Goal: Transaction & Acquisition: Purchase product/service

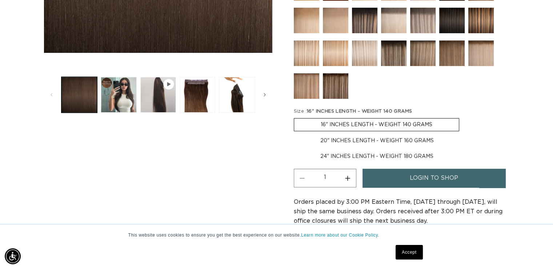
scroll to position [0, 1003]
click at [344, 138] on label "20" INCHES LENGTH - WEIGHT 160 GRAMS Variant sold out or unavailable" at bounding box center [377, 140] width 167 height 12
click at [463, 117] on input "20" INCHES LENGTH - WEIGHT 160 GRAMS Variant sold out or unavailable" at bounding box center [463, 116] width 0 height 0
radio input "true"
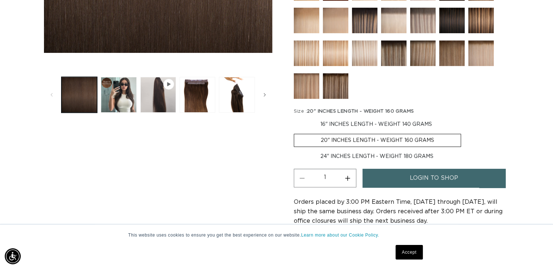
click at [341, 154] on label "24" INCHES LENGTH - WEIGHT 180 GRAMS Variant sold out or unavailable" at bounding box center [377, 156] width 166 height 12
click at [465, 132] on input "24" INCHES LENGTH - WEIGHT 180 GRAMS Variant sold out or unavailable" at bounding box center [465, 132] width 0 height 0
radio input "true"
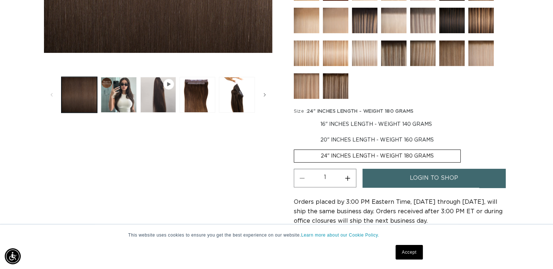
scroll to position [0, 0]
click at [417, 23] on img at bounding box center [422, 20] width 25 height 25
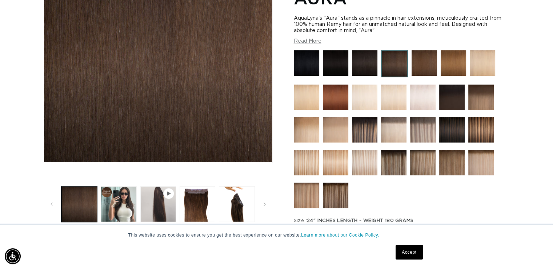
scroll to position [0, 1003]
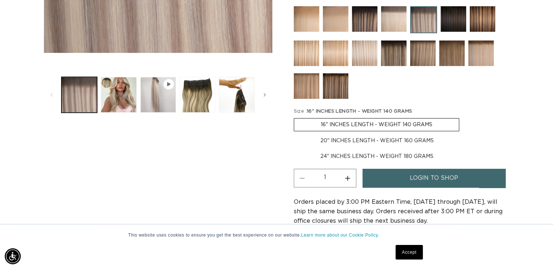
scroll to position [0, 502]
